Goal: Task Accomplishment & Management: Complete application form

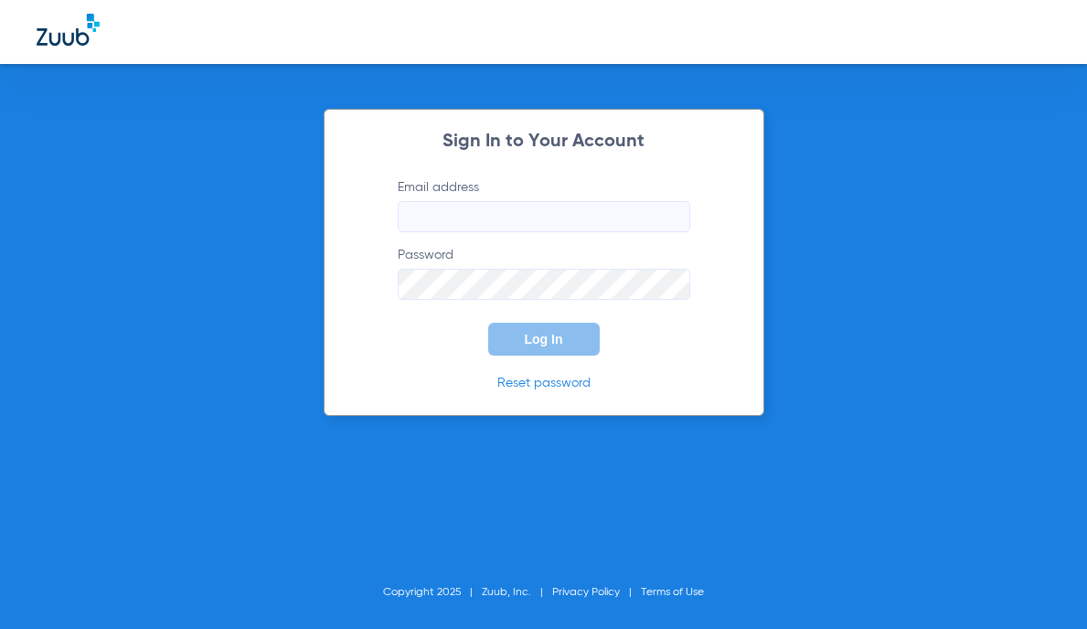
type input "[EMAIL_ADDRESS][DOMAIN_NAME]"
click at [537, 346] on button "Log In" at bounding box center [544, 339] width 112 height 33
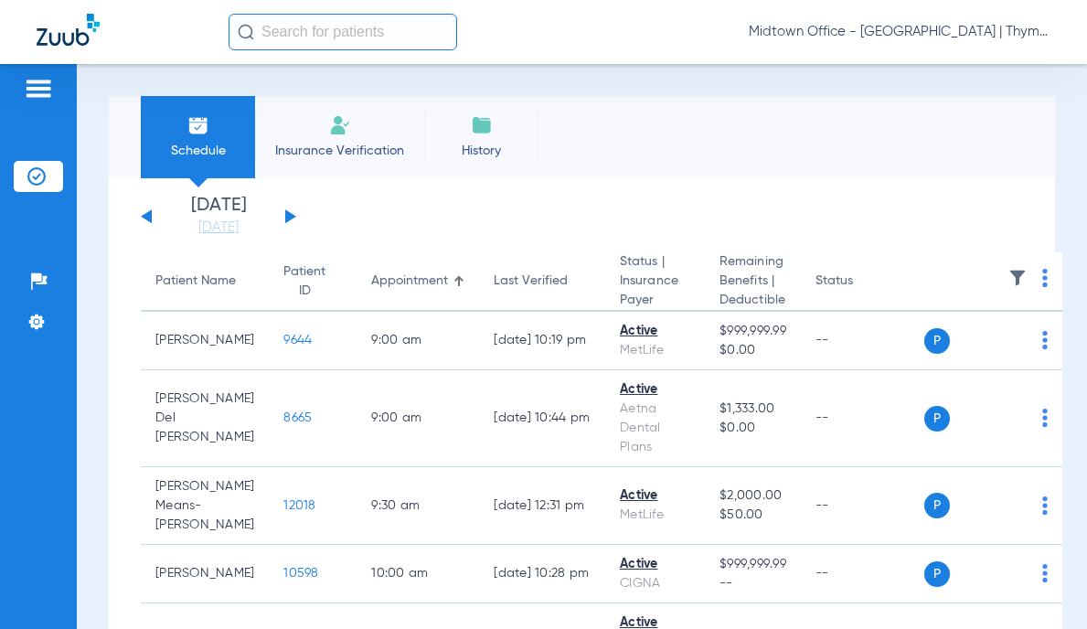
click at [326, 116] on li "Insurance Verification" at bounding box center [339, 137] width 169 height 82
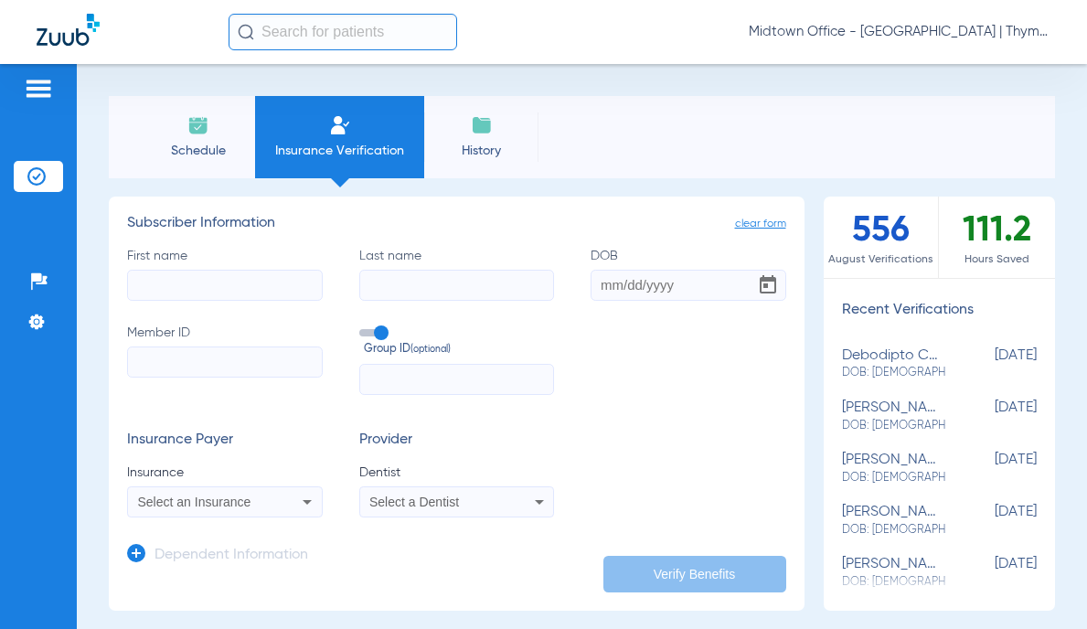
click at [284, 287] on input "First name" at bounding box center [225, 285] width 196 height 31
type input "[PERSON_NAME]"
drag, startPoint x: 180, startPoint y: 364, endPoint x: 91, endPoint y: 335, distance: 94.3
click at [181, 364] on input "Member ID" at bounding box center [225, 362] width 196 height 31
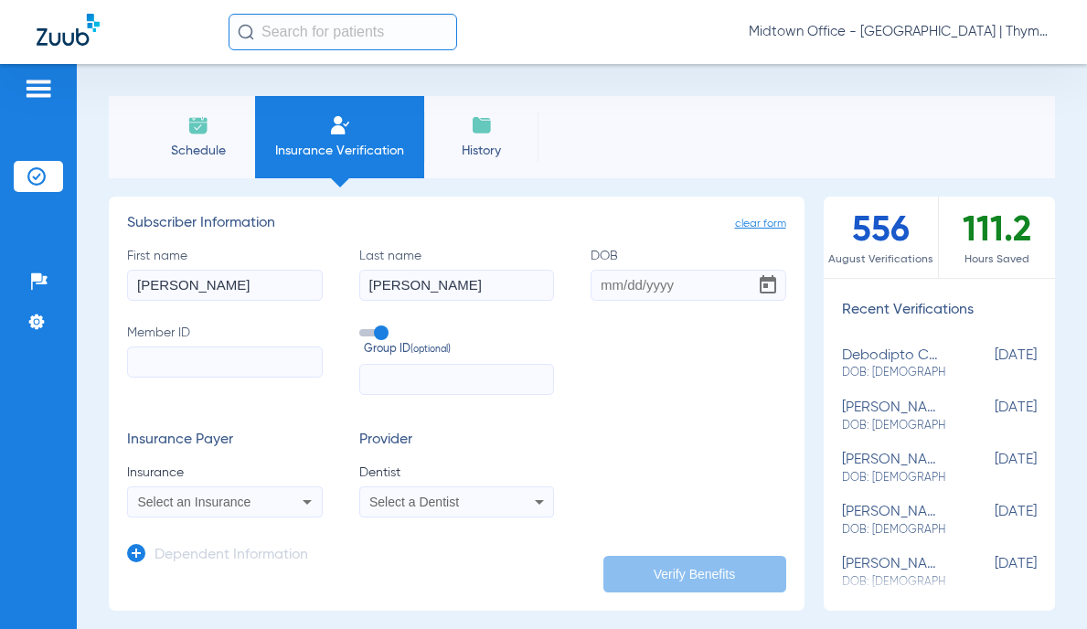
paste input "8015720007"
type input "8015720007"
click at [374, 333] on span at bounding box center [372, 332] width 27 height 7
click at [363, 326] on input "Group ID (optional)" at bounding box center [363, 326] width 0 height 0
click at [605, 287] on input "DOB" at bounding box center [689, 285] width 196 height 31
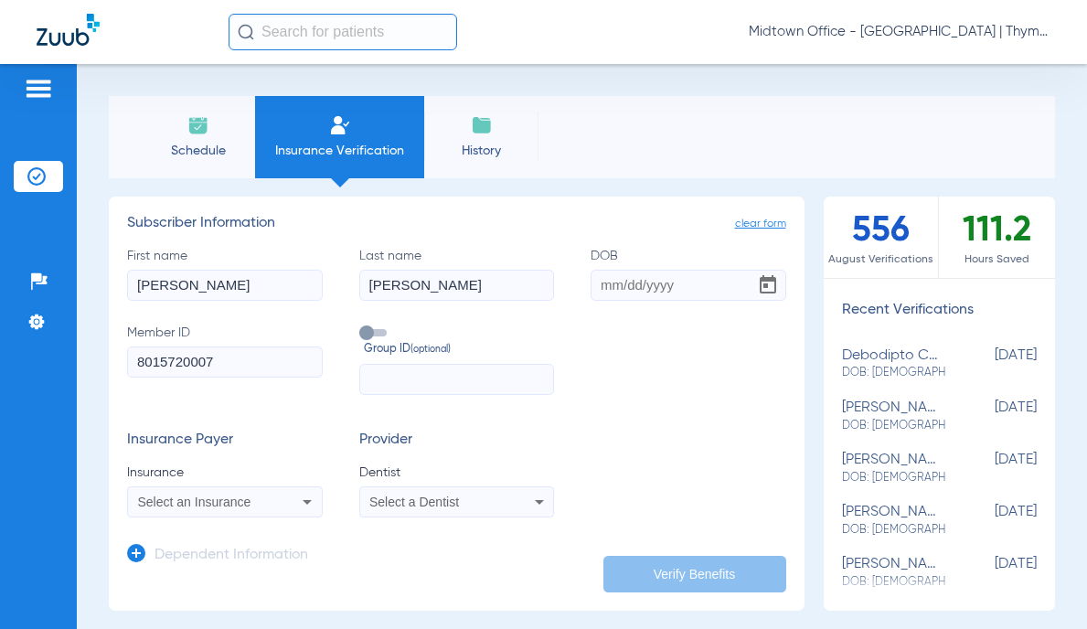
click at [609, 287] on input "DOB" at bounding box center [689, 285] width 196 height 31
click at [299, 504] on icon at bounding box center [307, 502] width 22 height 22
type input "[DATE]"
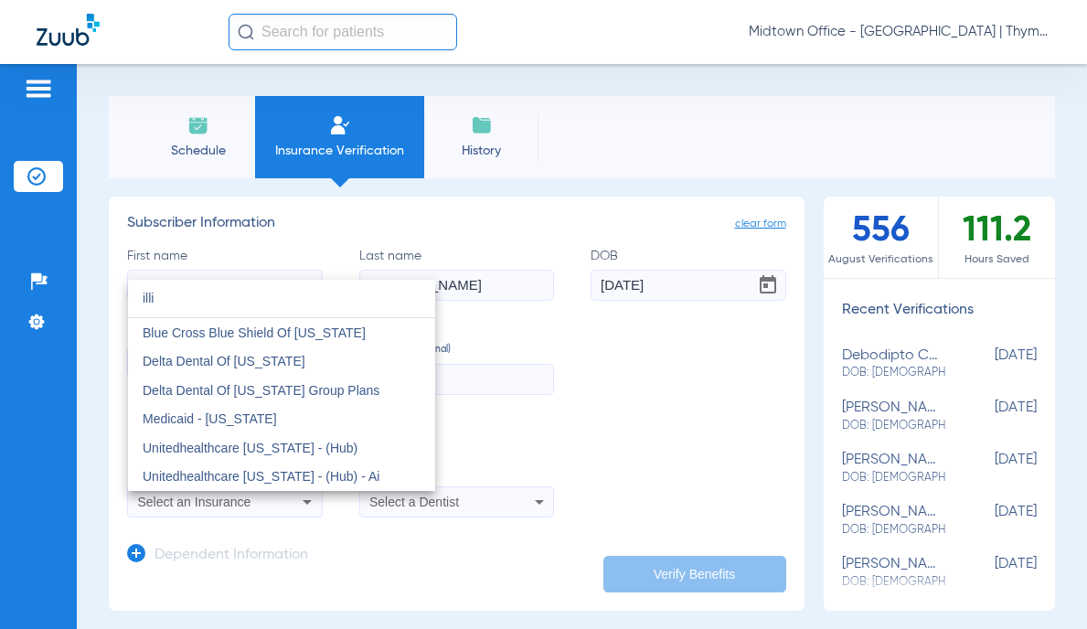
type input "illi"
click at [248, 365] on span "Delta Dental Of [US_STATE]" at bounding box center [224, 361] width 163 height 15
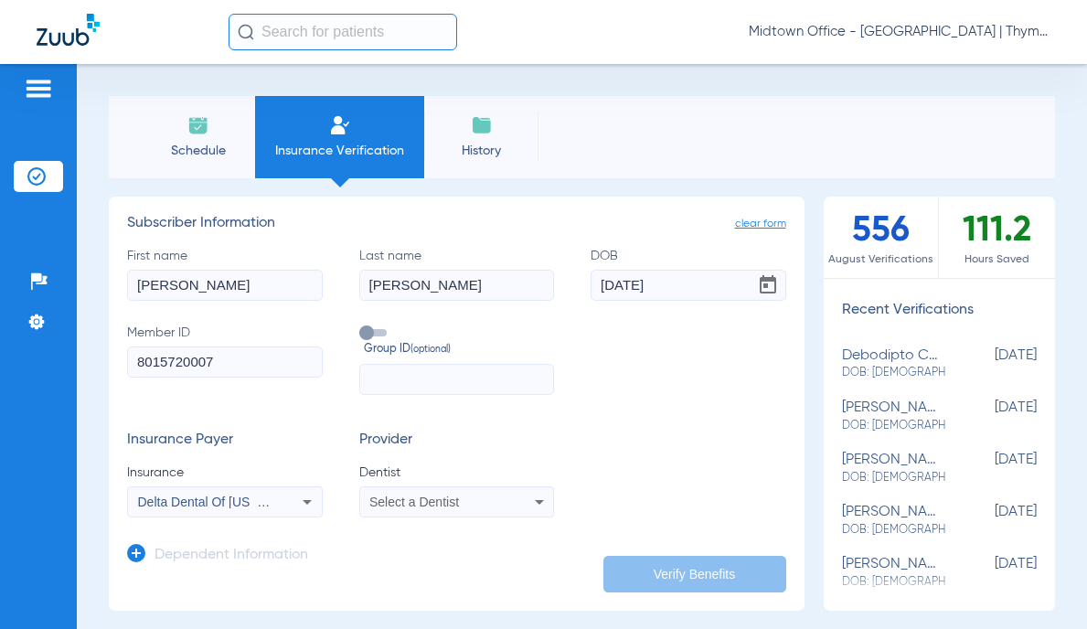
click at [475, 506] on div "Select a Dentist" at bounding box center [438, 502] width 139 height 13
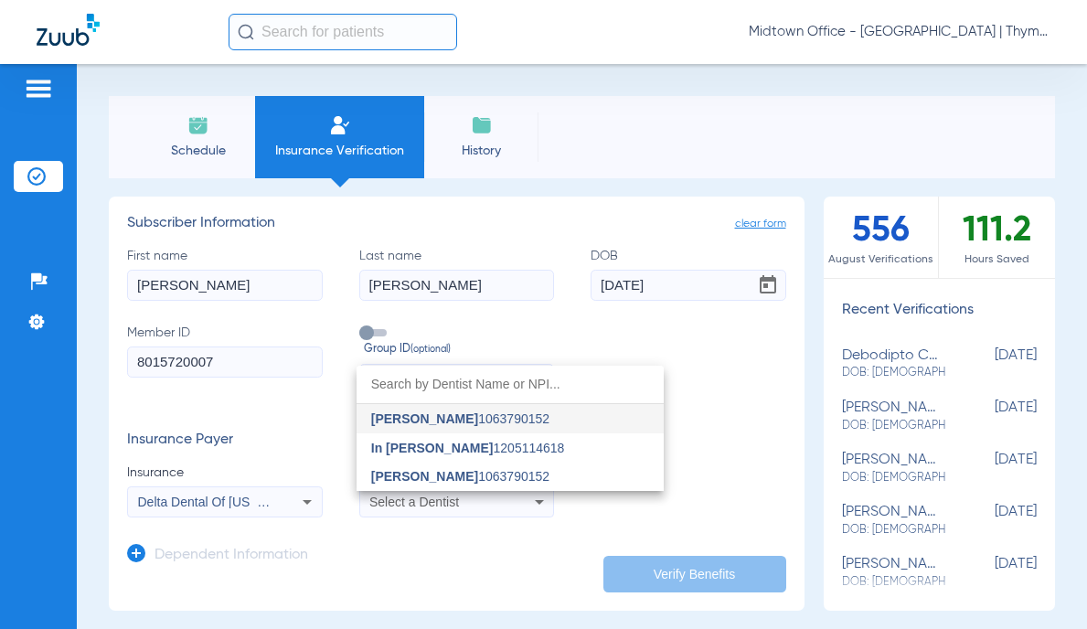
click at [452, 476] on span "[PERSON_NAME]" at bounding box center [424, 476] width 107 height 15
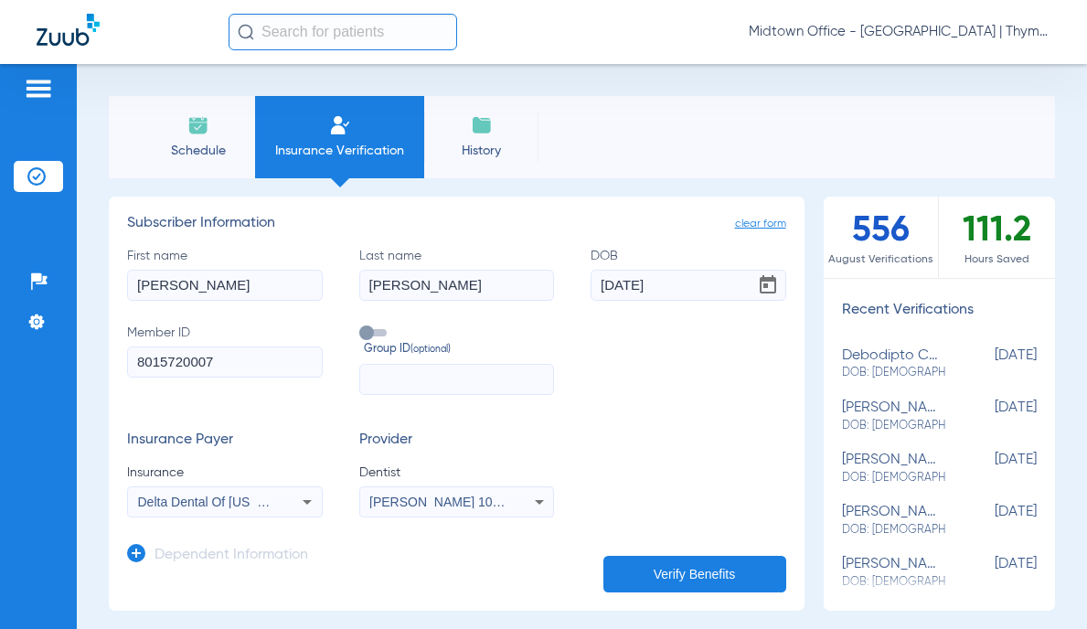
click at [626, 569] on button "Verify Benefits" at bounding box center [695, 574] width 183 height 37
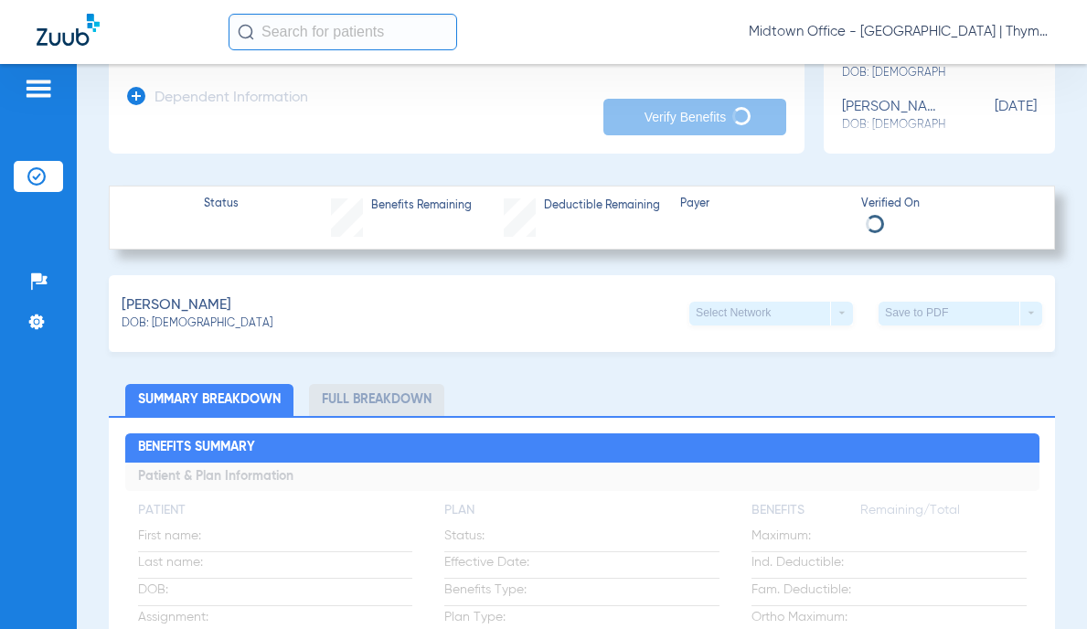
scroll to position [366, 0]
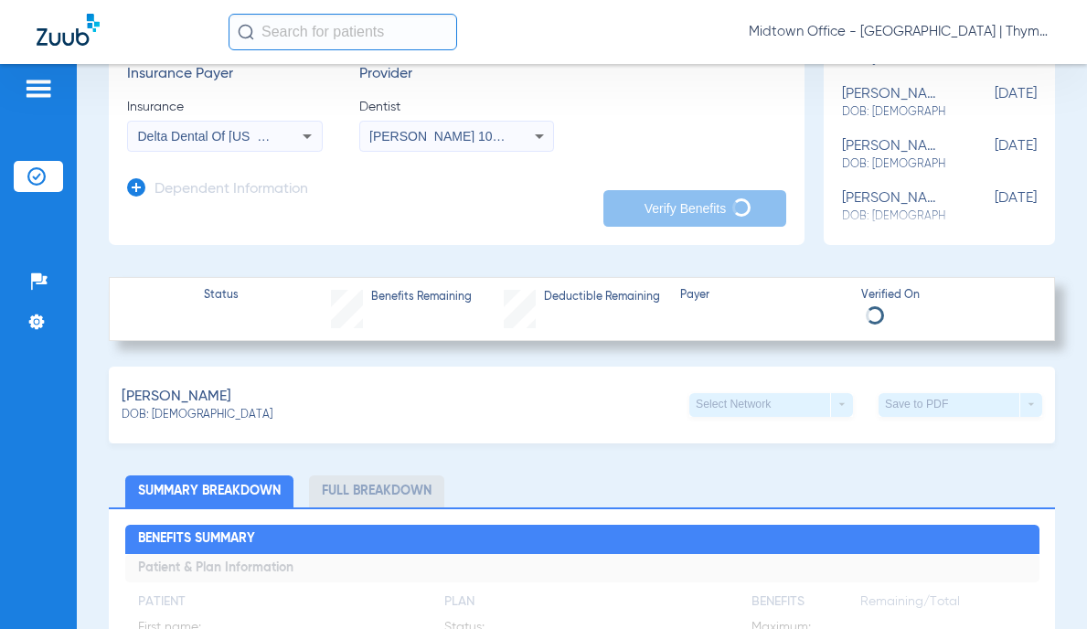
click at [327, 34] on input "text" at bounding box center [343, 32] width 229 height 37
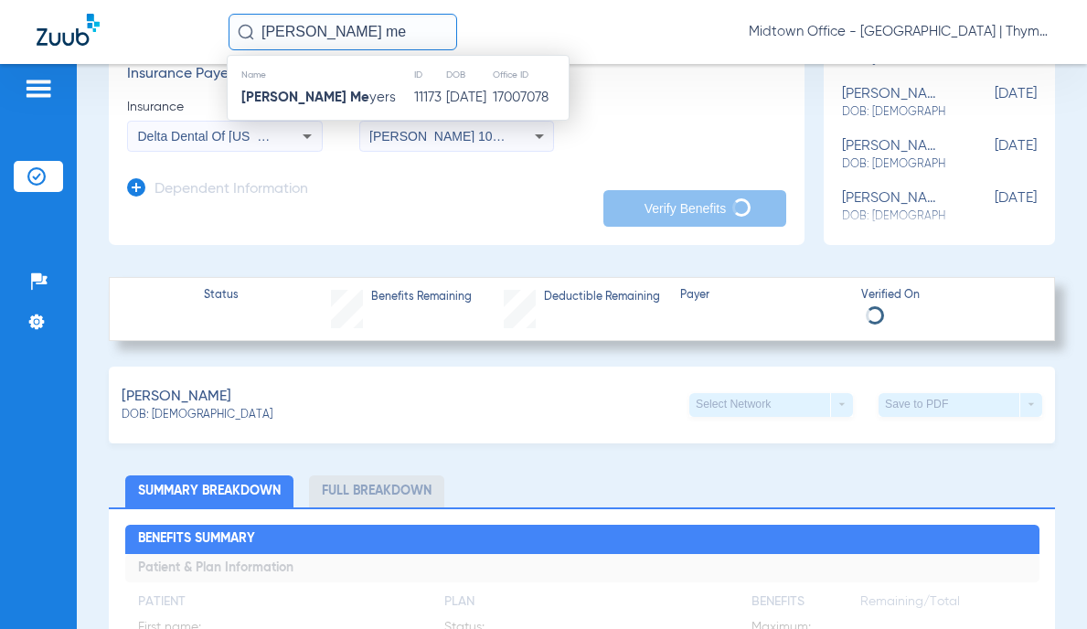
type input "[PERSON_NAME] me"
click at [413, 98] on td "11173" at bounding box center [429, 98] width 32 height 26
